Goal: Task Accomplishment & Management: Complete application form

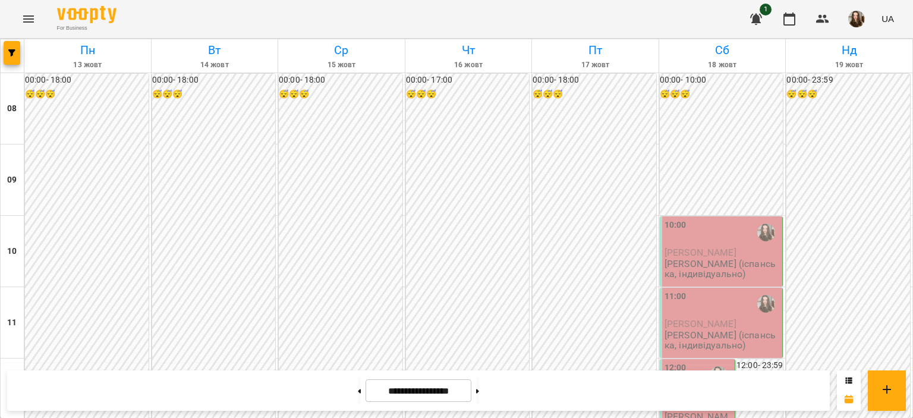
scroll to position [651, 0]
click at [479, 383] on button at bounding box center [477, 390] width 3 height 26
click at [358, 396] on button at bounding box center [359, 390] width 3 height 26
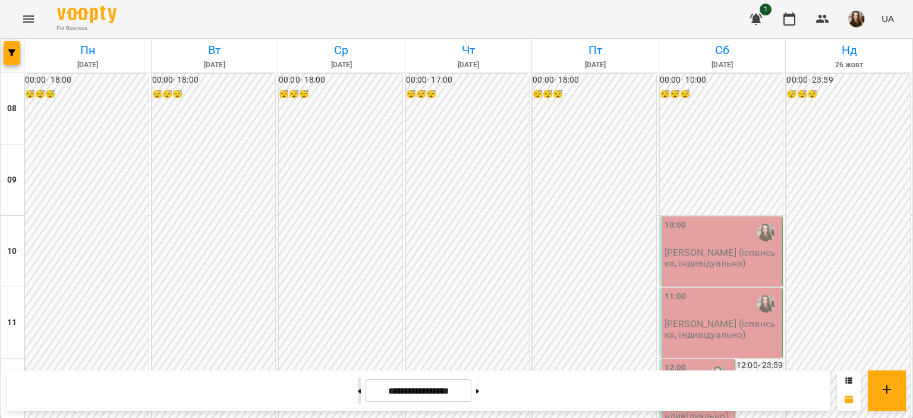
type input "**********"
